Goal: Entertainment & Leisure: Consume media (video, audio)

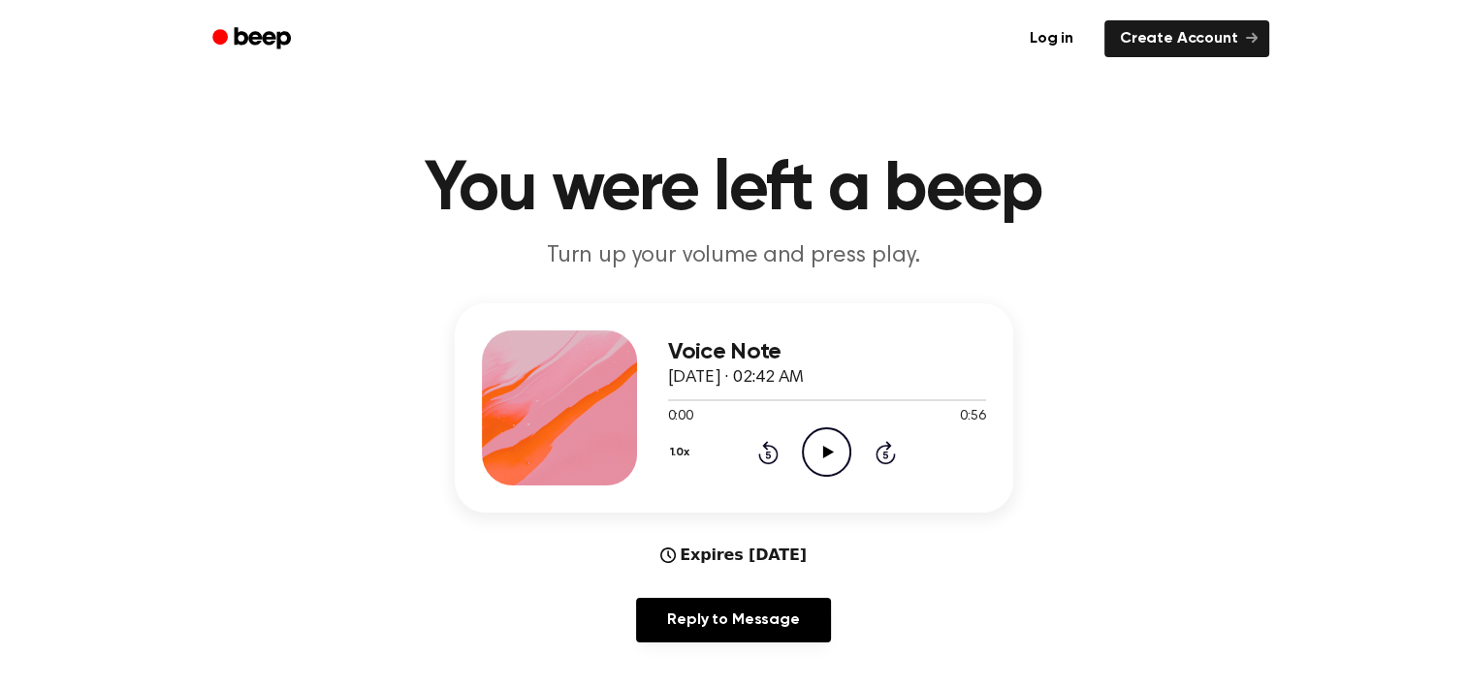
click at [834, 451] on icon "Play Audio" at bounding box center [826, 451] width 49 height 49
click at [822, 499] on div "Voice Note [DATE] · 01:35 AM 0:00 0:43 Your browser does not support the [objec…" at bounding box center [734, 407] width 558 height 209
click at [814, 421] on div "0:00 0:43" at bounding box center [827, 417] width 318 height 20
click at [814, 433] on icon "Play Audio" at bounding box center [826, 451] width 49 height 49
